Goal: Information Seeking & Learning: Learn about a topic

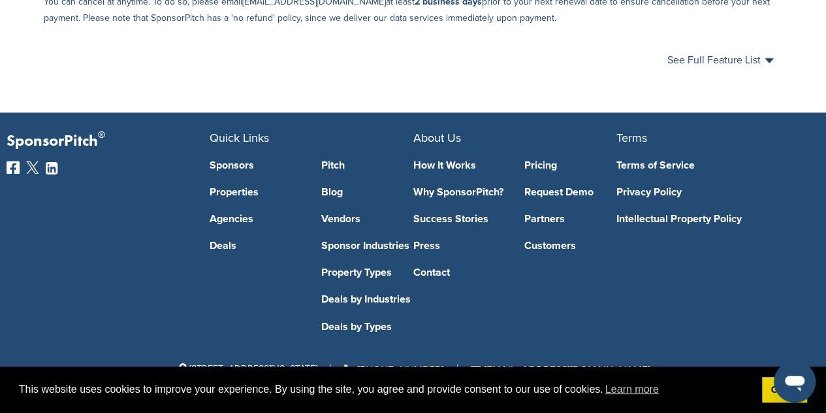
scroll to position [928, 0]
click at [383, 245] on link "Sponsor Industries" at bounding box center [367, 245] width 92 height 10
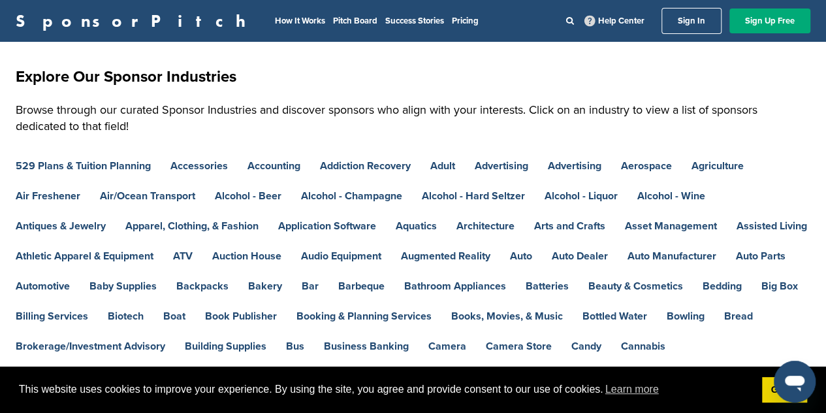
click at [719, 121] on p "Browse through our curated Sponsor Industries and discover sponsors who align w…" at bounding box center [413, 118] width 795 height 33
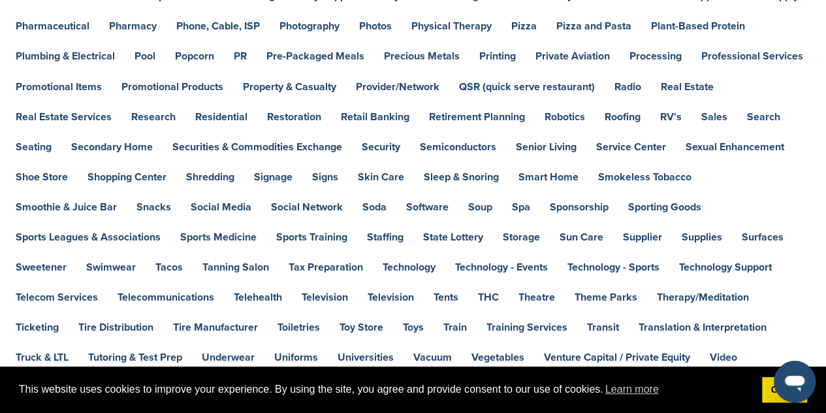
scroll to position [1167, 0]
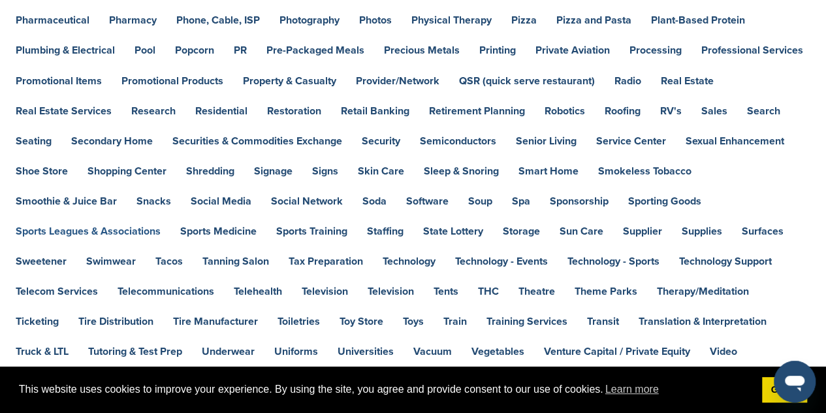
click at [161, 225] on link "Sports Leagues & Associations" at bounding box center [88, 230] width 145 height 10
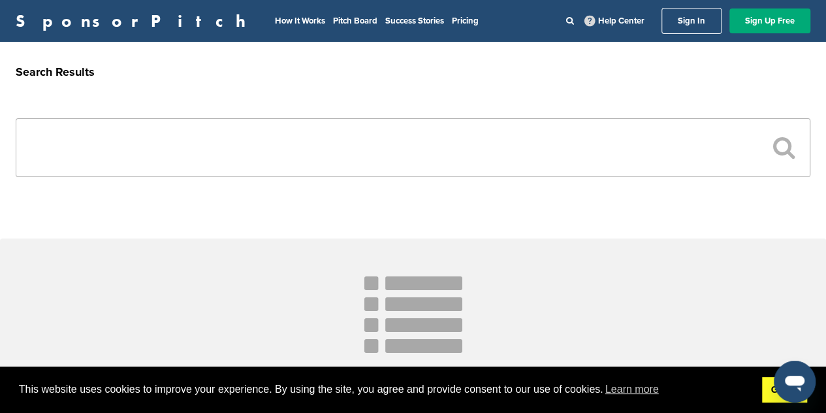
click at [773, 392] on link "Got it!" at bounding box center [784, 390] width 45 height 26
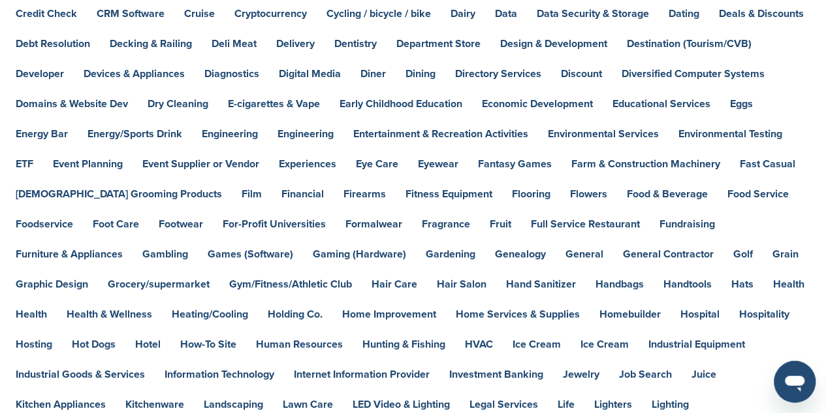
scroll to position [515, 0]
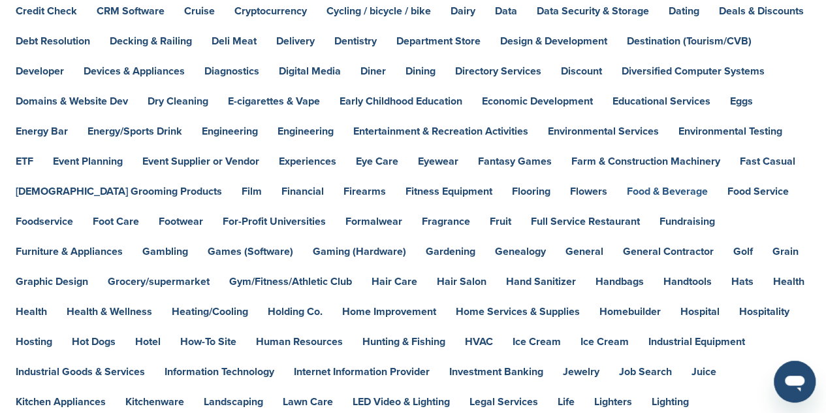
click at [627, 189] on link "Food & Beverage" at bounding box center [667, 191] width 81 height 10
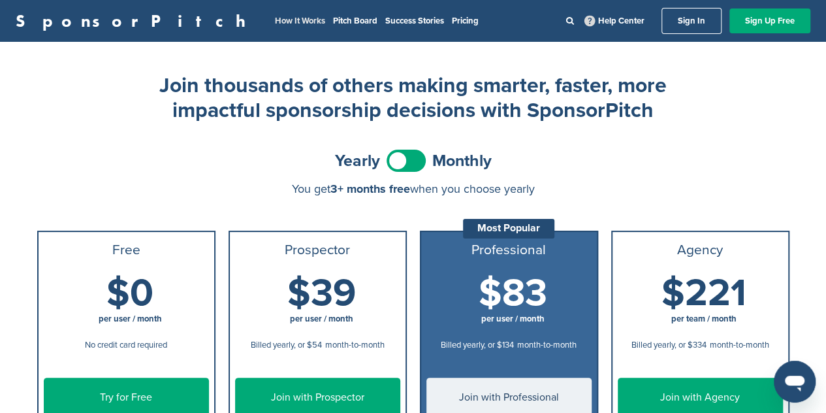
click at [275, 25] on link "How It Works" at bounding box center [300, 21] width 50 height 10
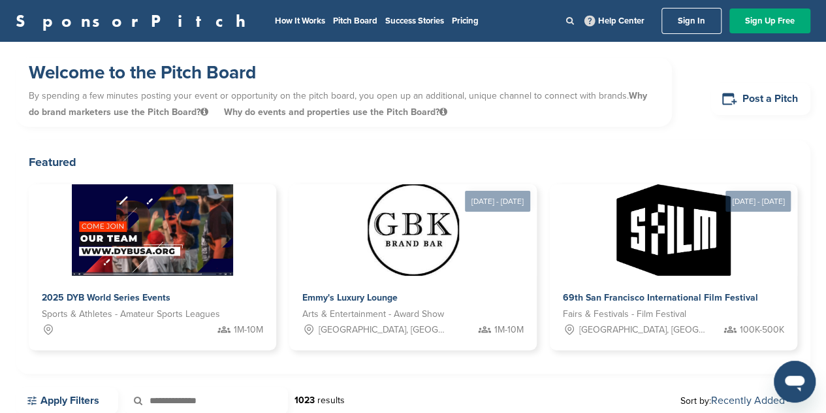
click at [572, 16] on icon at bounding box center [570, 20] width 8 height 8
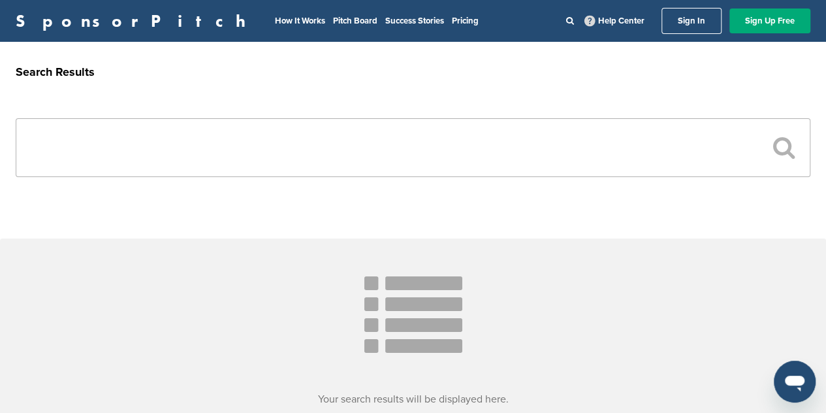
click at [325, 154] on input "text" at bounding box center [413, 147] width 795 height 59
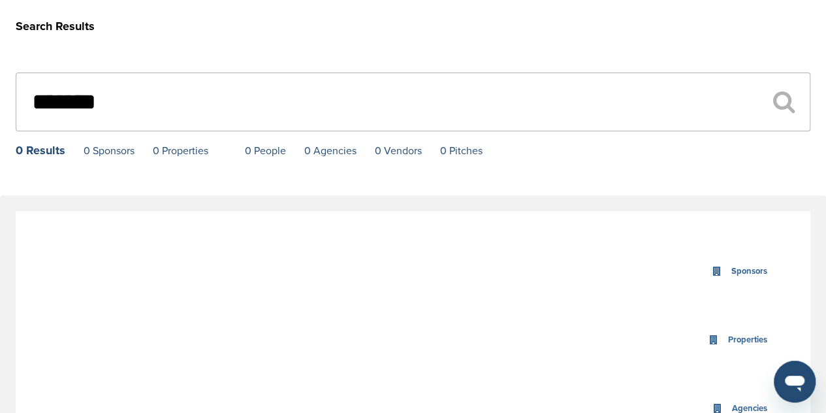
scroll to position [34, 0]
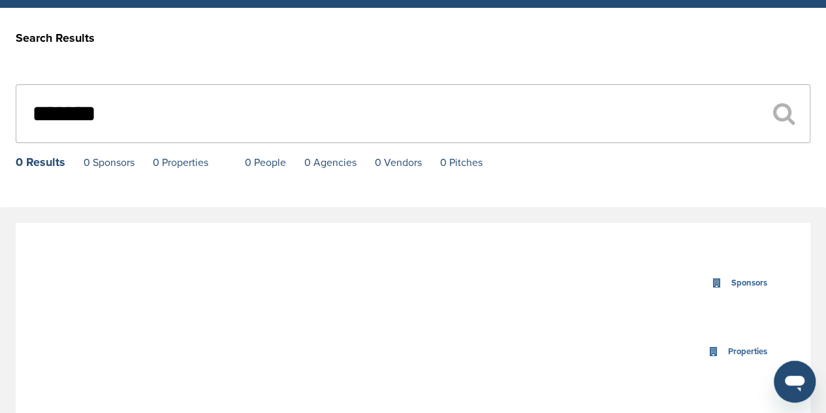
click at [788, 117] on icon at bounding box center [784, 114] width 22 height 24
click at [532, 127] on input "******" at bounding box center [413, 113] width 795 height 59
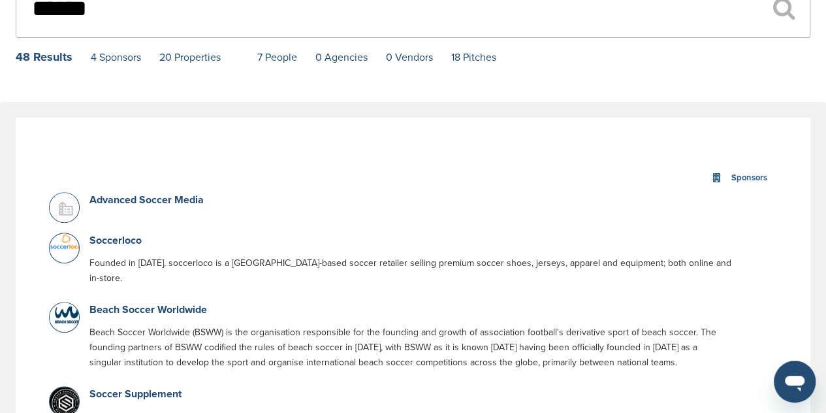
scroll to position [0, 0]
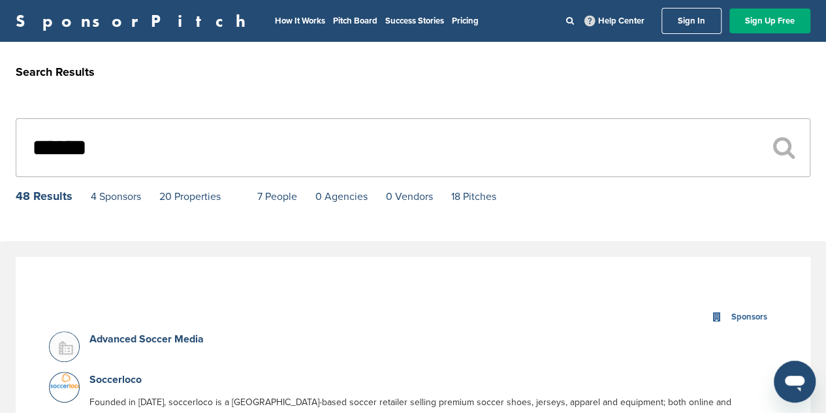
type input "******"
